Goal: Task Accomplishment & Management: Manage account settings

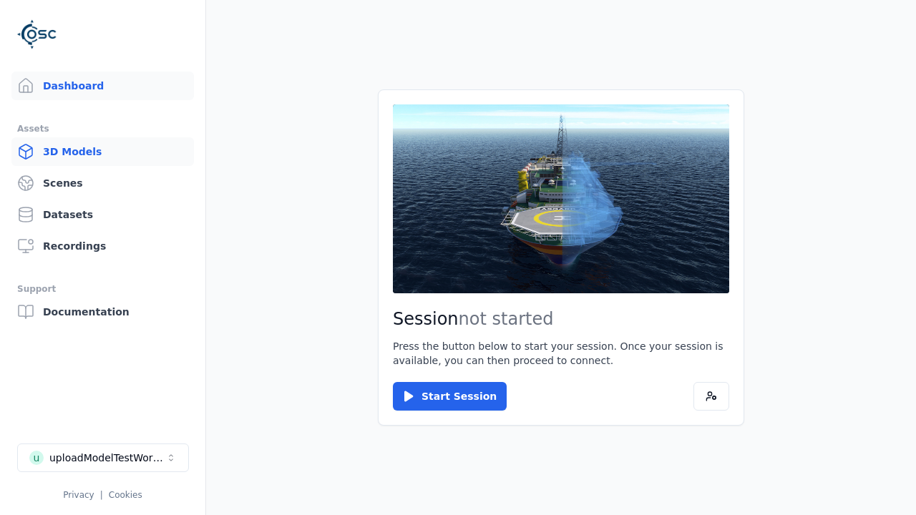
click at [102, 152] on link "3D Models" at bounding box center [102, 151] width 182 height 29
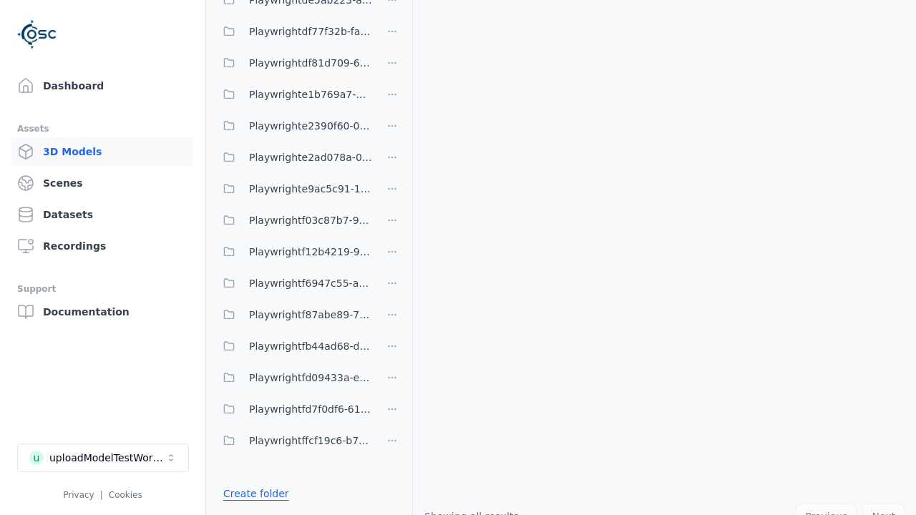
click at [255, 494] on link "Create folder" at bounding box center [256, 493] width 66 height 14
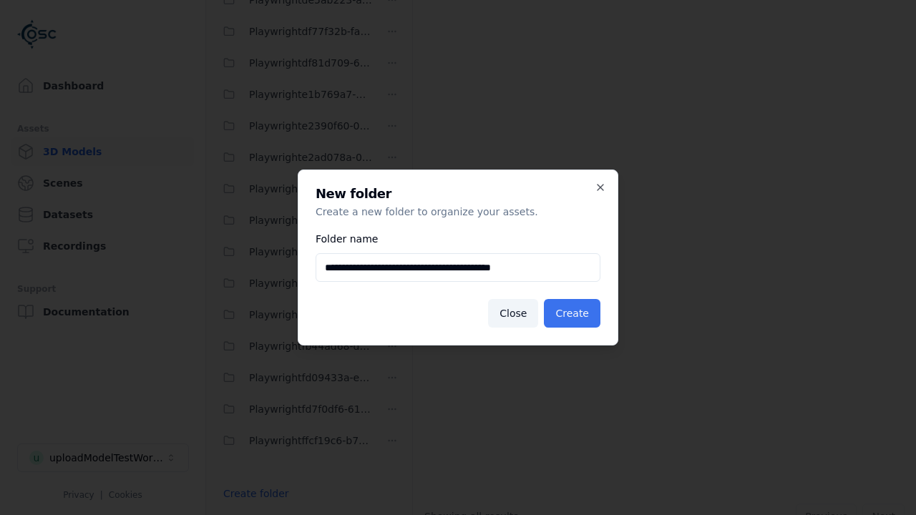
type input "**********"
click at [572, 313] on button "Create" at bounding box center [572, 313] width 57 height 29
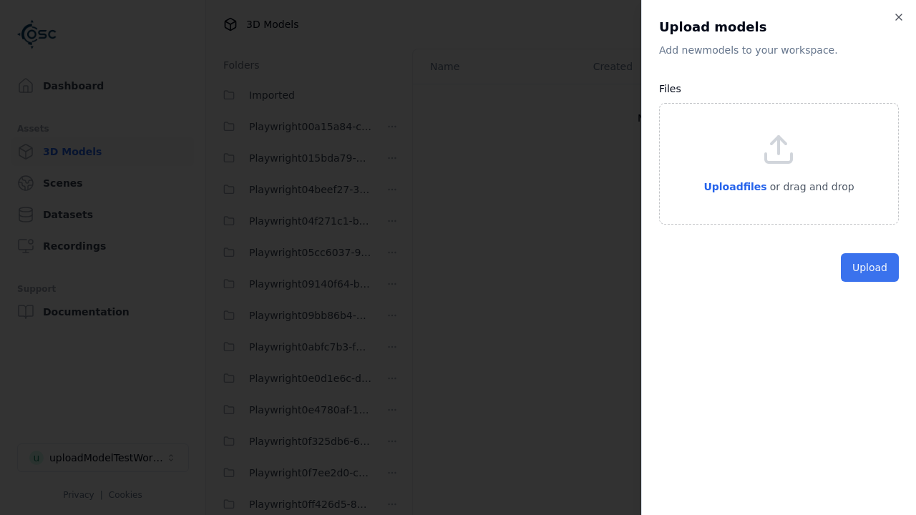
click at [869, 282] on button "Upload" at bounding box center [869, 267] width 58 height 29
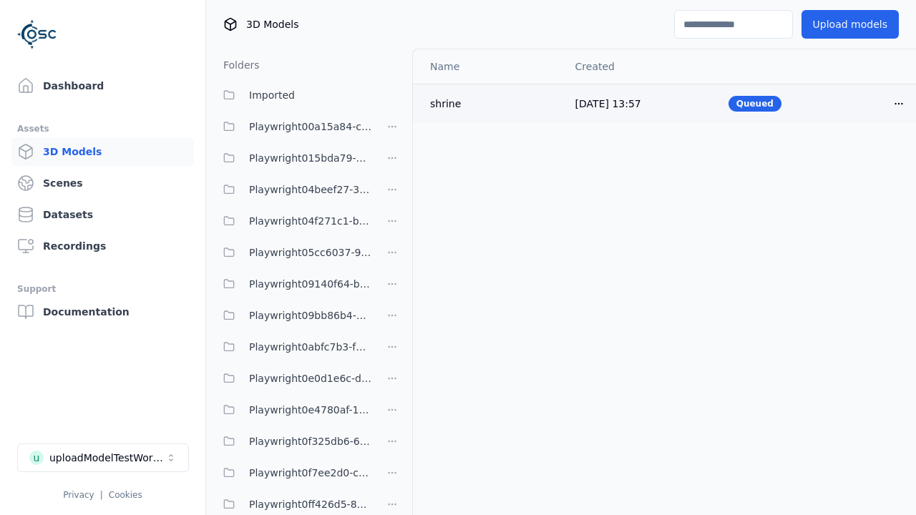
click at [898, 103] on html "Support Dashboard Assets 3D Models Scenes Datasets Recordings Support Documenta…" at bounding box center [458, 257] width 916 height 515
click at [867, 159] on div "Delete" at bounding box center [867, 158] width 84 height 23
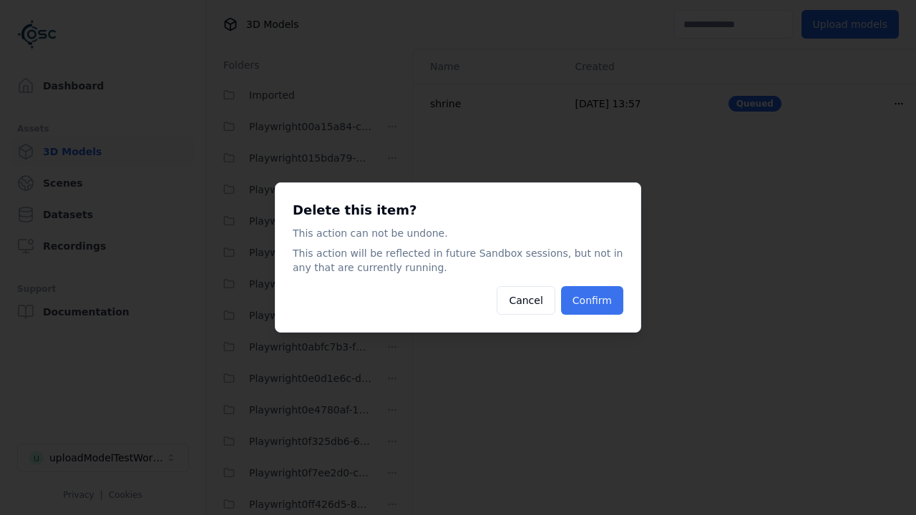
click at [592, 300] on button "Confirm" at bounding box center [592, 300] width 62 height 29
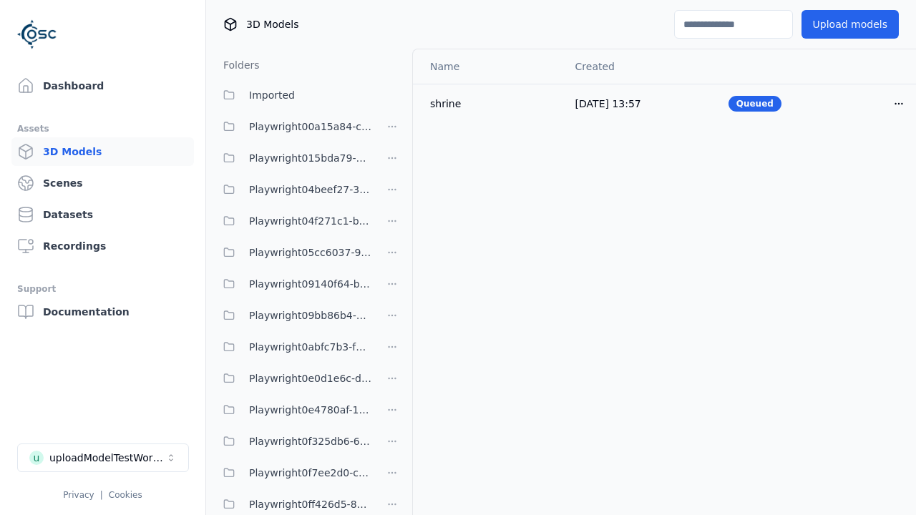
click at [392, 258] on html "Support Dashboard Assets 3D Models Scenes Datasets Recordings Support Documenta…" at bounding box center [458, 257] width 916 height 515
